Goal: Navigation & Orientation: Find specific page/section

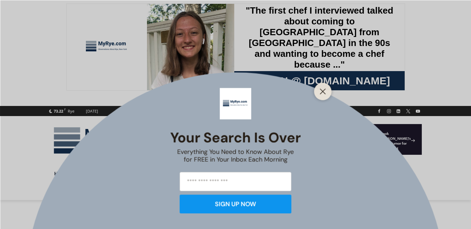
click at [323, 87] on button "Close" at bounding box center [323, 92] width 10 height 10
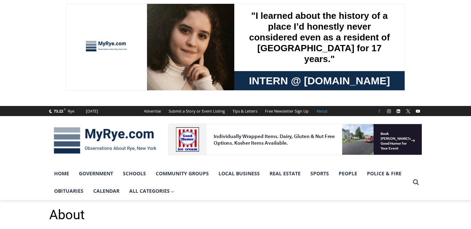
click at [378, 110] on icon "Facebook" at bounding box center [379, 111] width 4 height 4
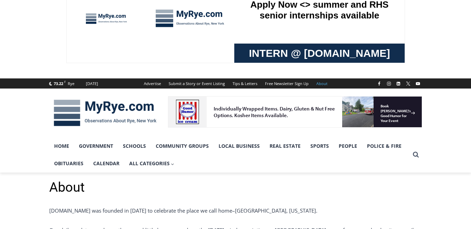
scroll to position [27, 0]
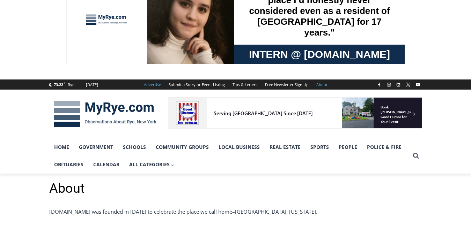
click at [153, 85] on link "Advertise" at bounding box center [152, 85] width 25 height 10
